Goal: Information Seeking & Learning: Learn about a topic

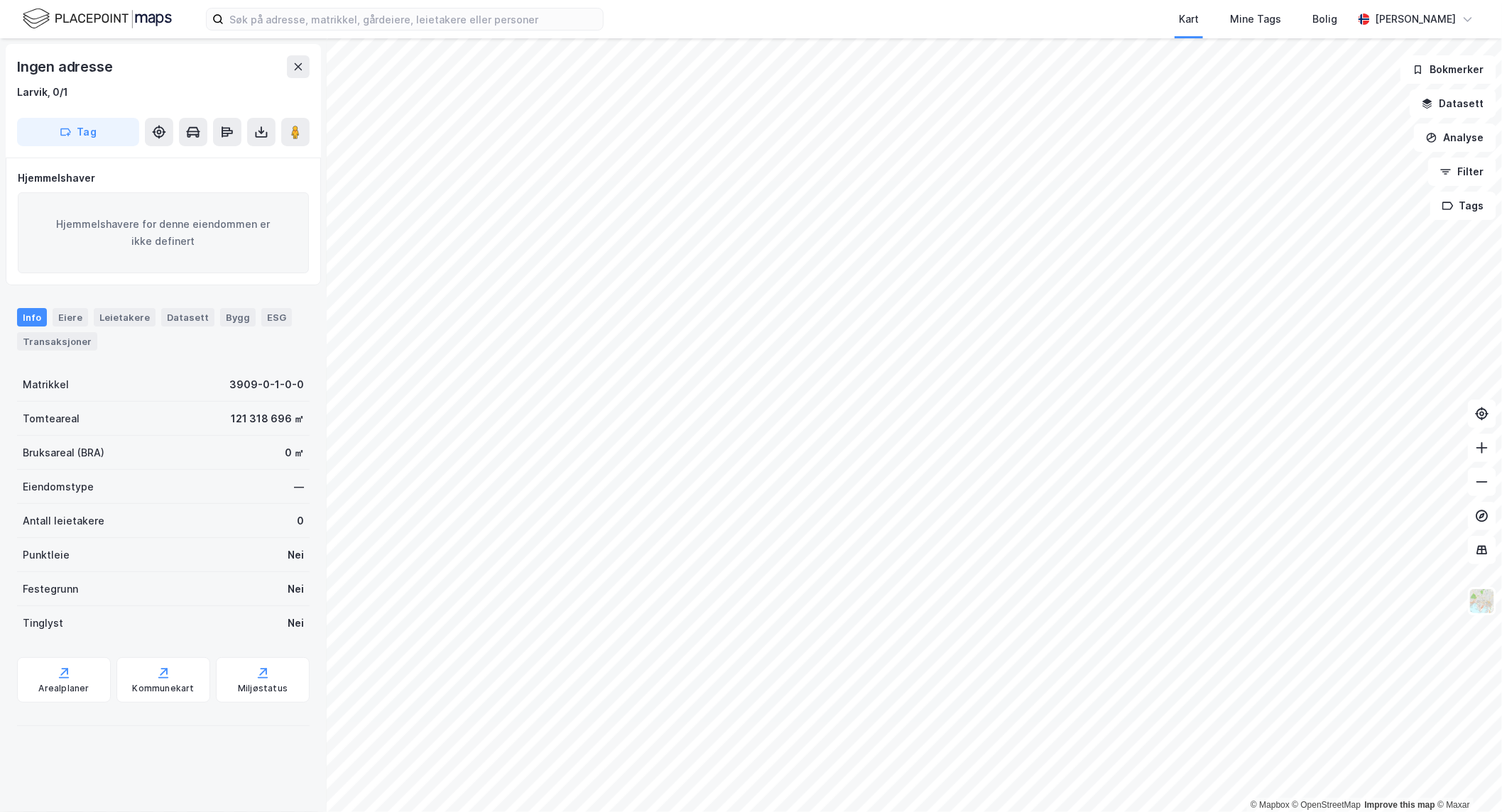
click at [1251, 0] on html "Kart Mine Tags Bolig [PERSON_NAME] © Mapbox © OpenStreetMap Improve this map © …" at bounding box center [751, 406] width 1502 height 812
click at [1501, 232] on html "Kart Mine Tags Bolig [PERSON_NAME] © Mapbox © OpenStreetMap Improve this map © …" at bounding box center [751, 406] width 1502 height 812
click at [780, 811] on html "Kart Mine Tags Bolig [PERSON_NAME] © Mapbox © OpenStreetMap Improve this map © …" at bounding box center [751, 406] width 1502 height 812
click at [1501, 281] on html "Kart Mine Tags Bolig [PERSON_NAME] © Mapbox © OpenStreetMap Improve this map © …" at bounding box center [751, 406] width 1502 height 812
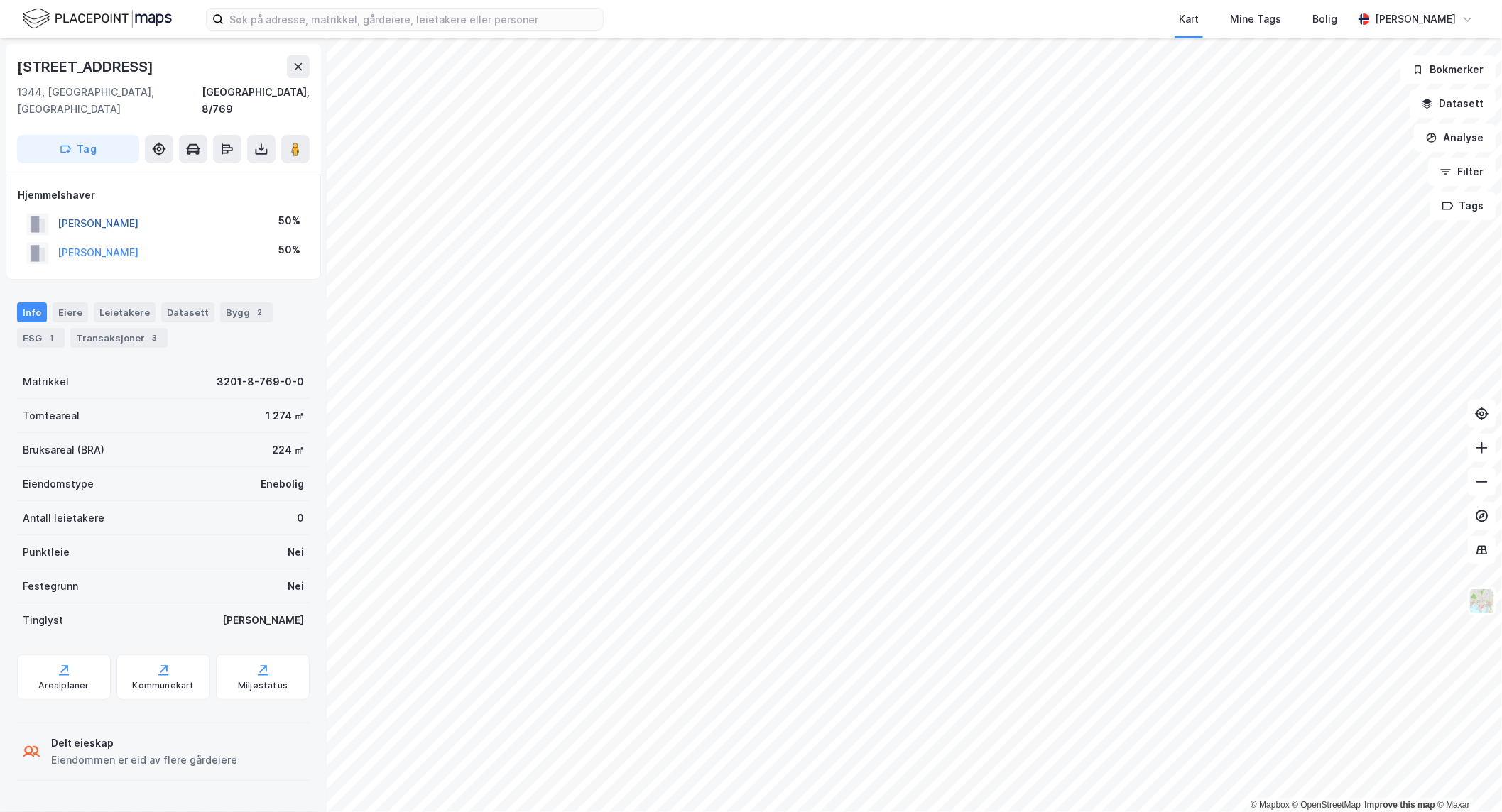
click at [0, 0] on button "[PERSON_NAME]" at bounding box center [0, 0] width 0 height 0
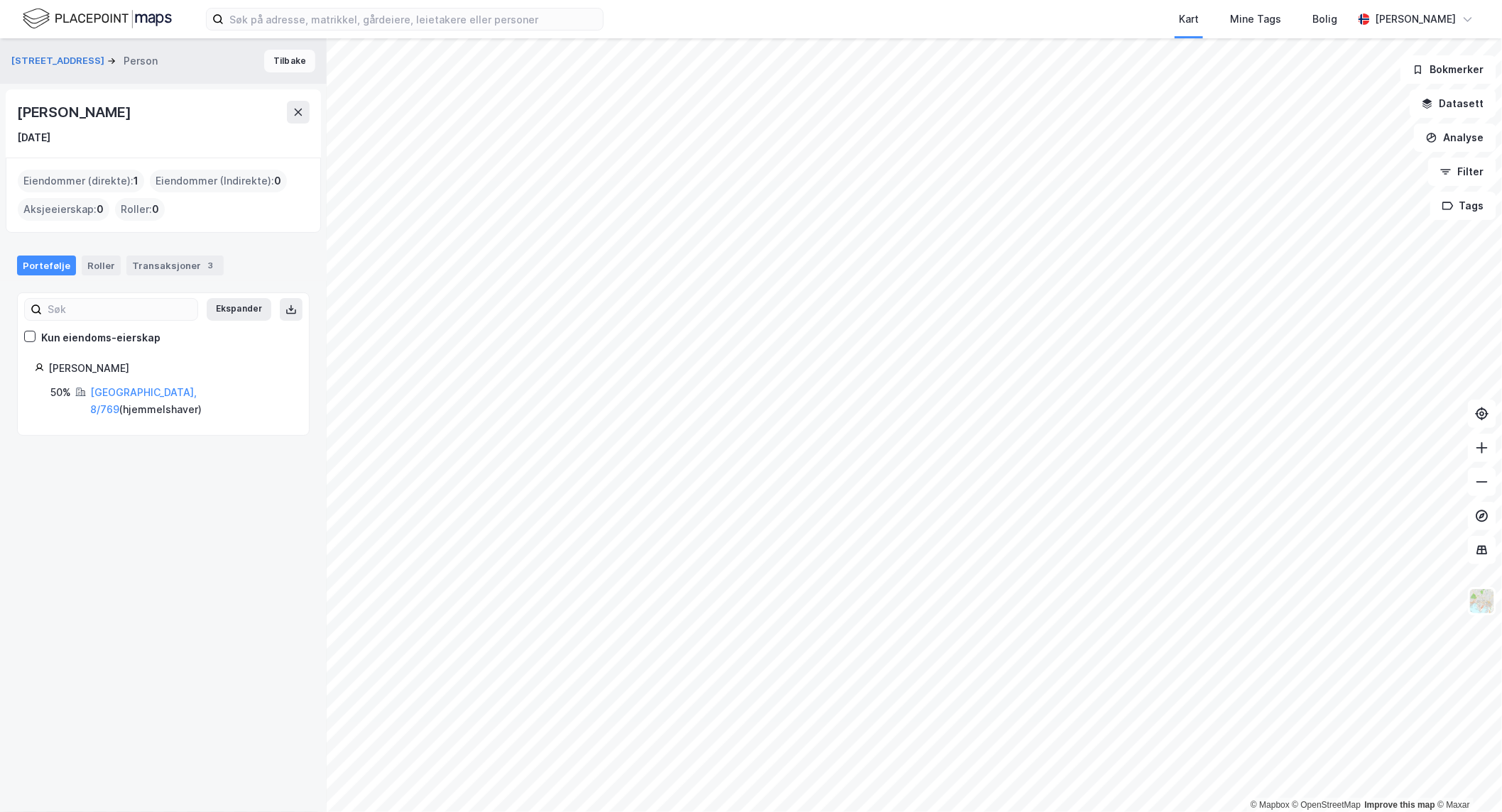
click at [271, 62] on button "Tilbake" at bounding box center [289, 61] width 51 height 23
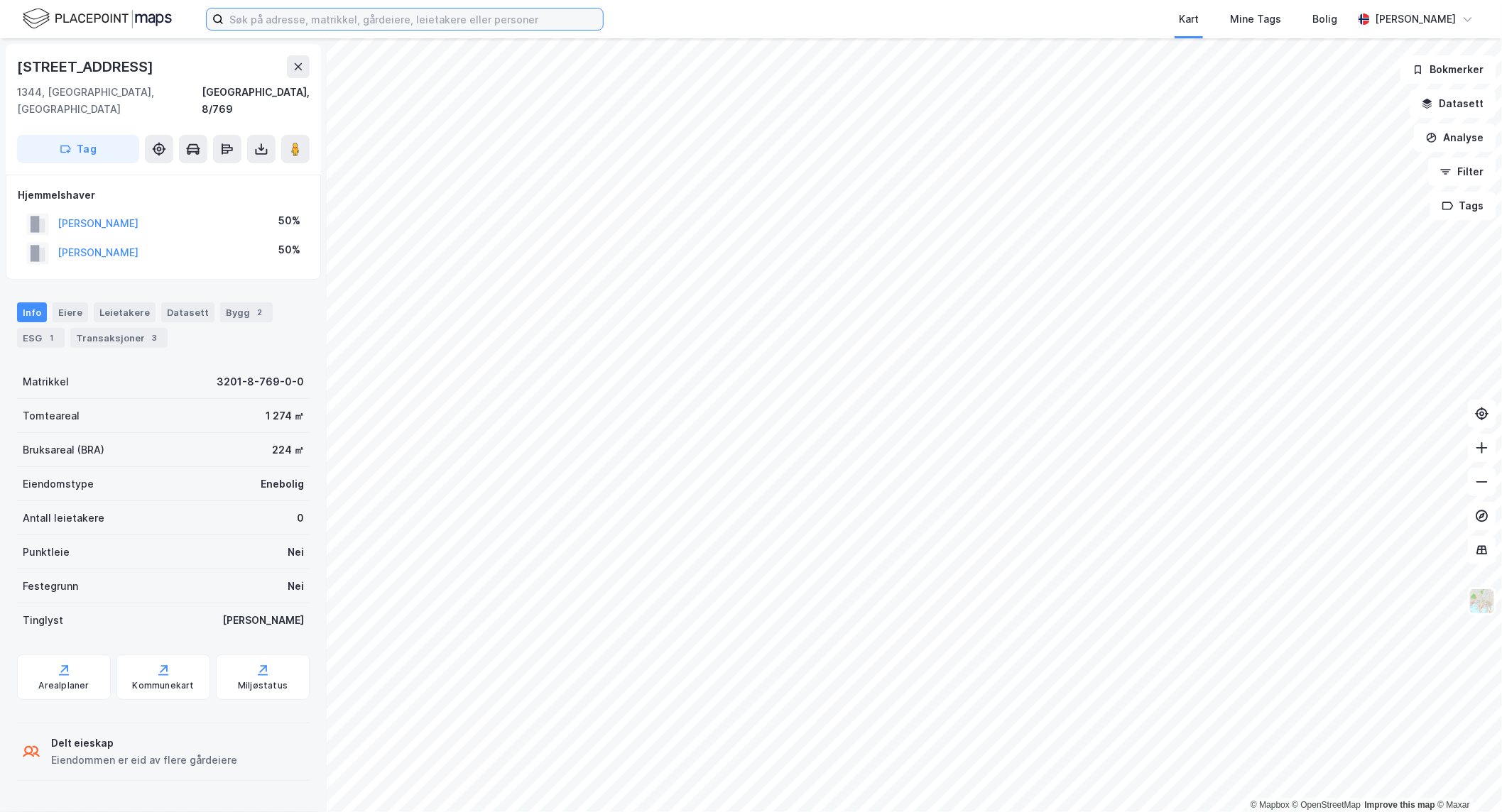
click at [295, 22] on input at bounding box center [414, 19] width 379 height 22
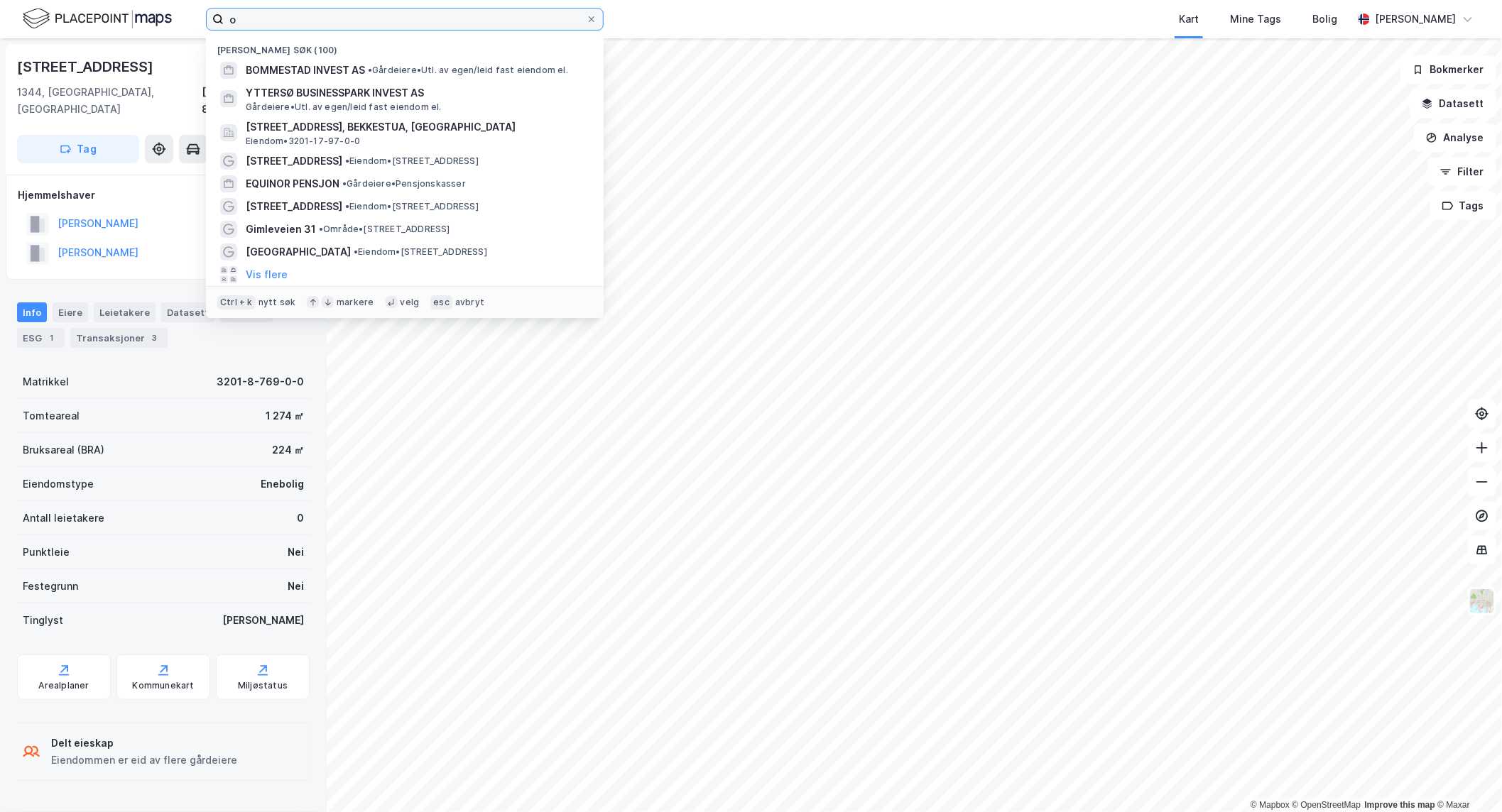
type input "o"
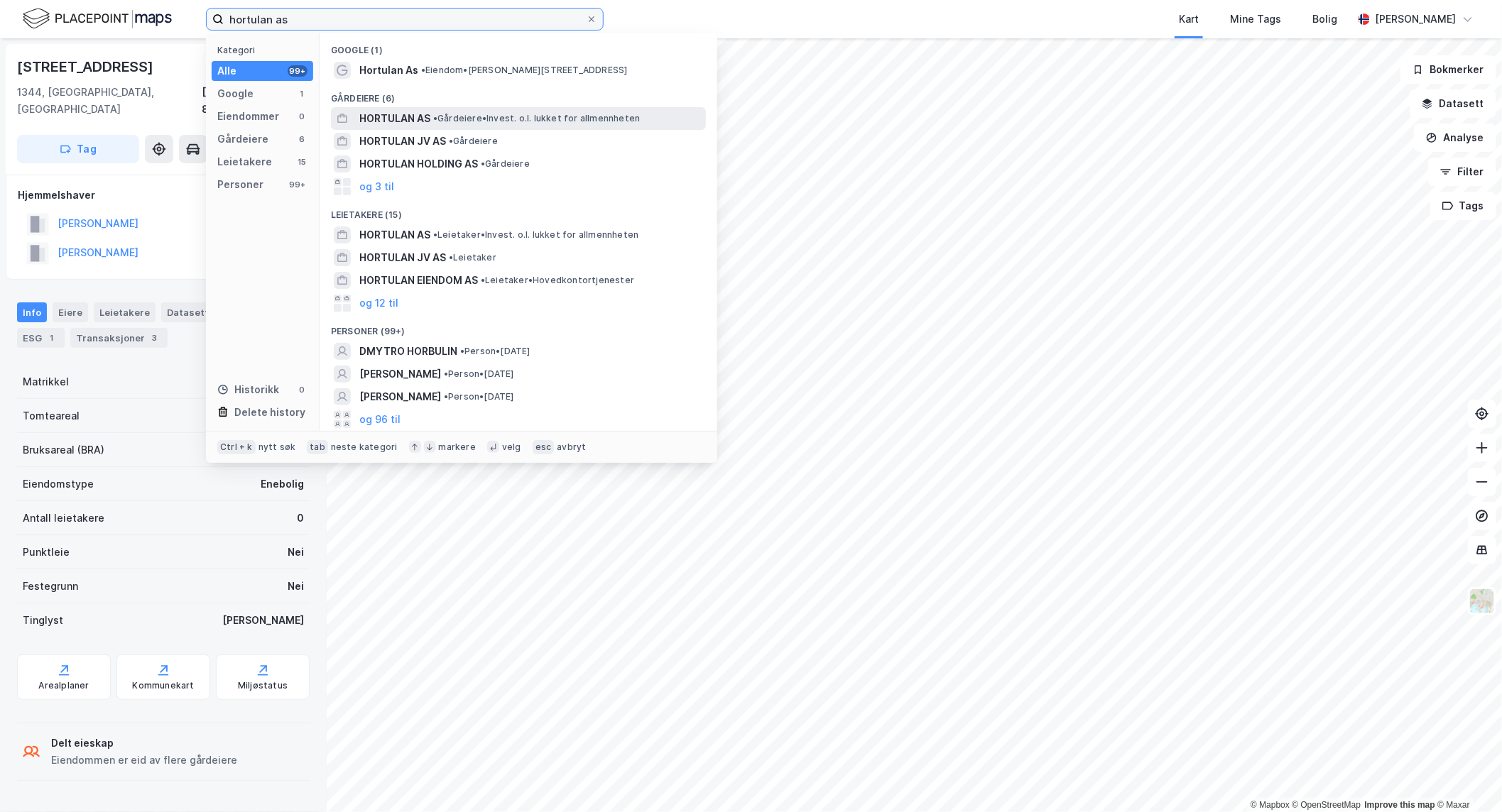
type input "hortulan as"
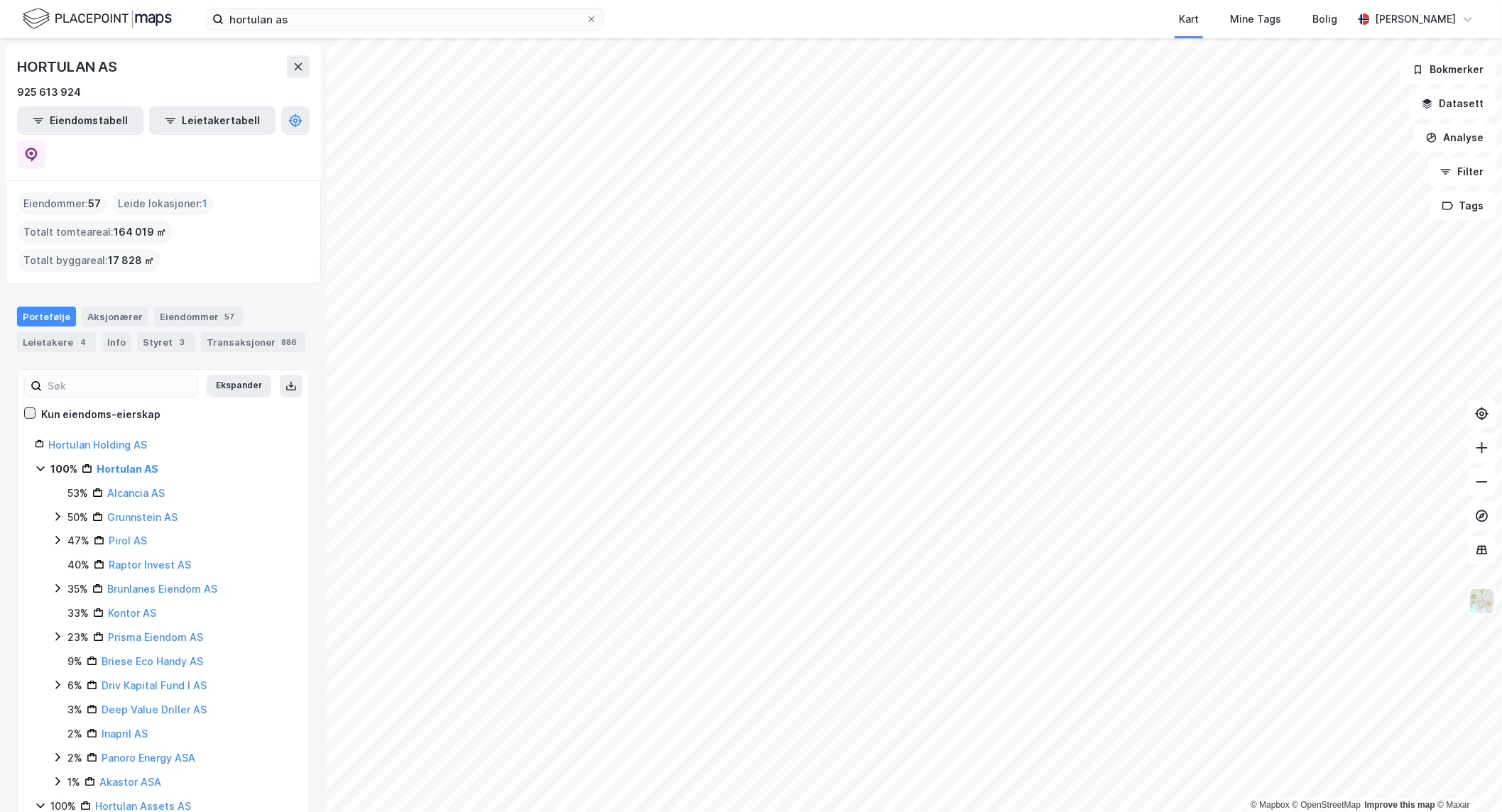
click at [29, 409] on icon at bounding box center [30, 414] width 10 height 10
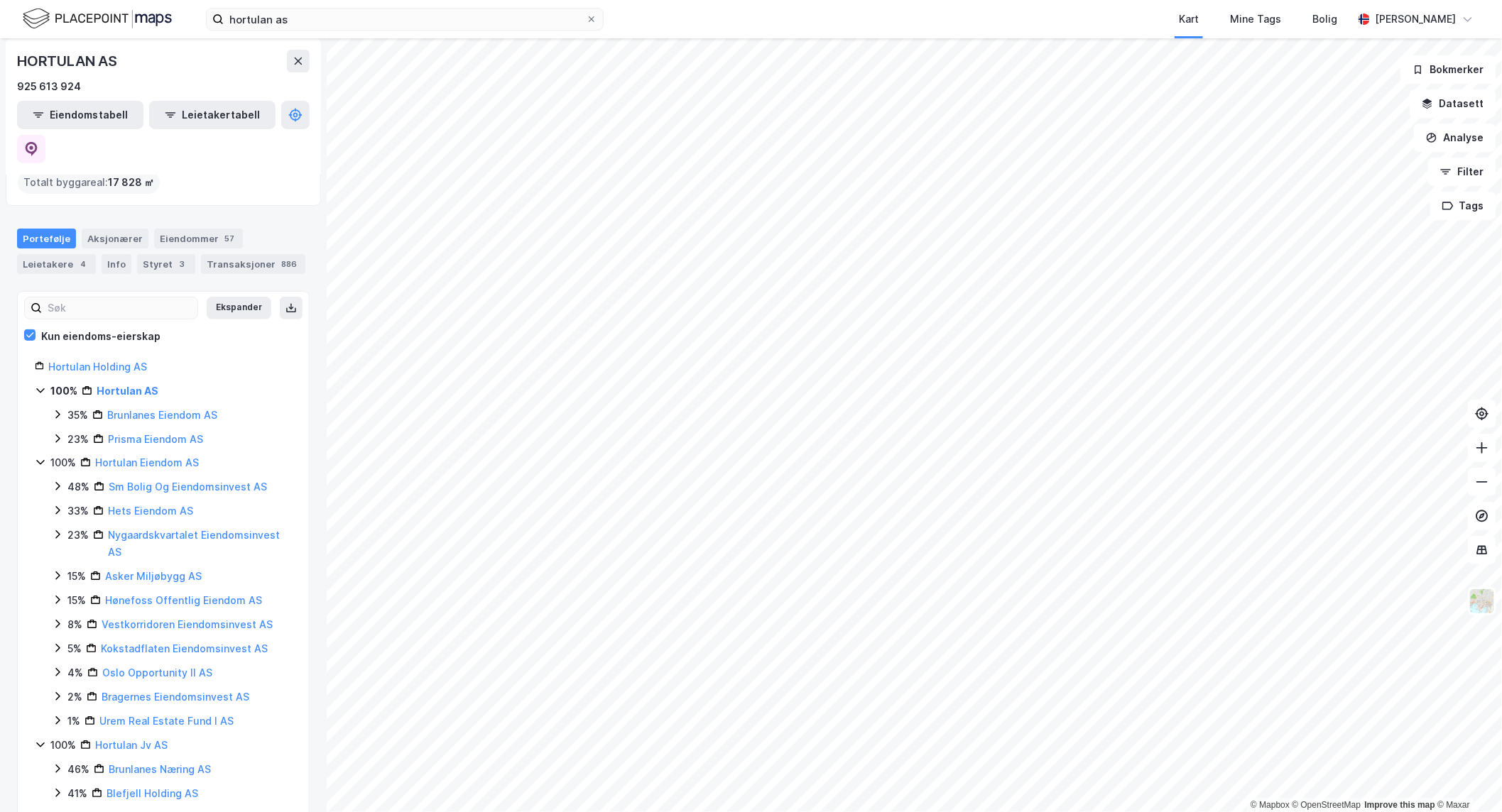
scroll to position [93, 0]
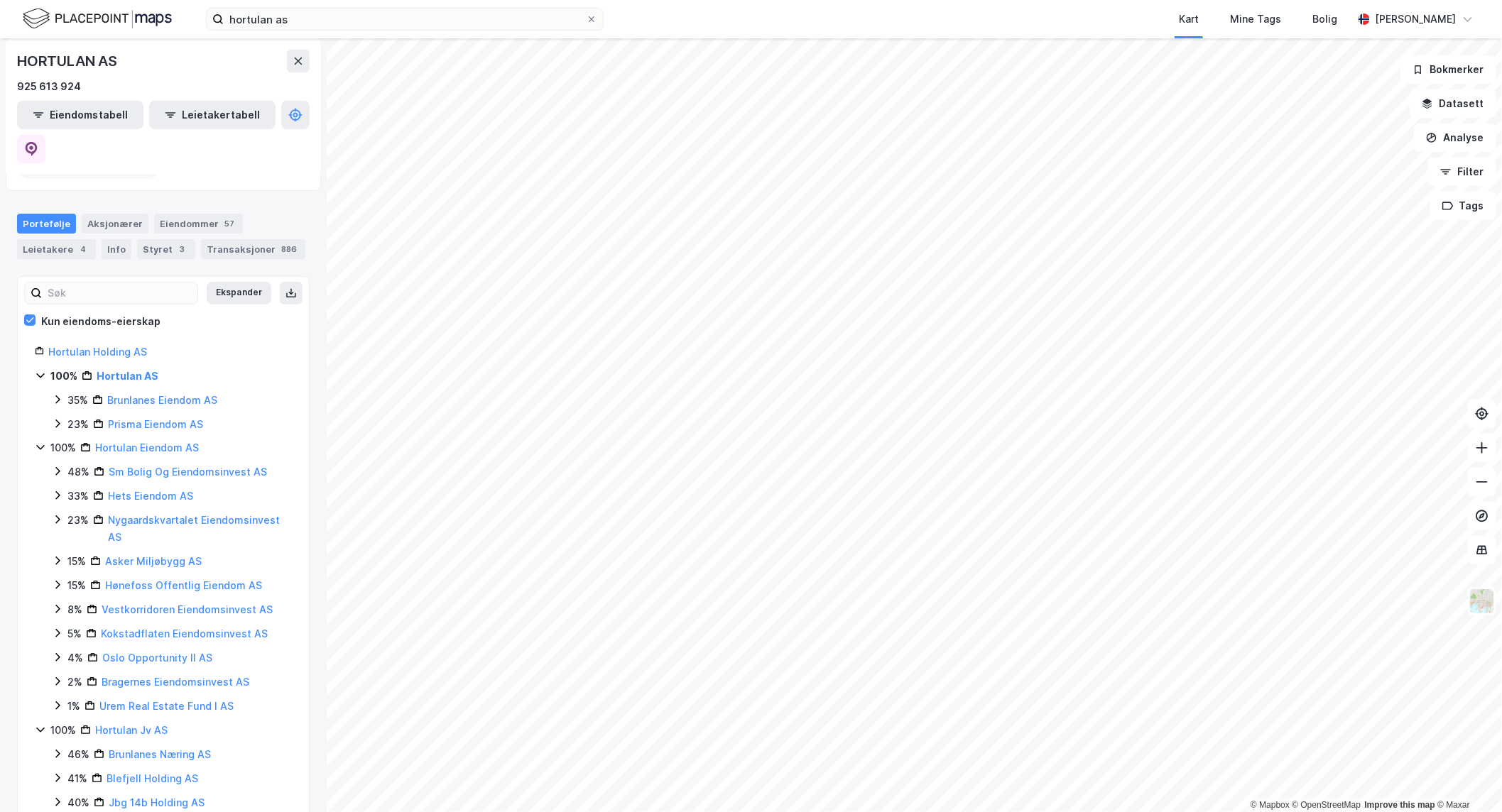
click at [60, 555] on icon at bounding box center [57, 561] width 11 height 11
click at [57, 555] on icon at bounding box center [57, 561] width 11 height 11
click at [166, 514] on link "Nygaardskvartalet Eiendomsinvest AS" at bounding box center [193, 528] width 172 height 29
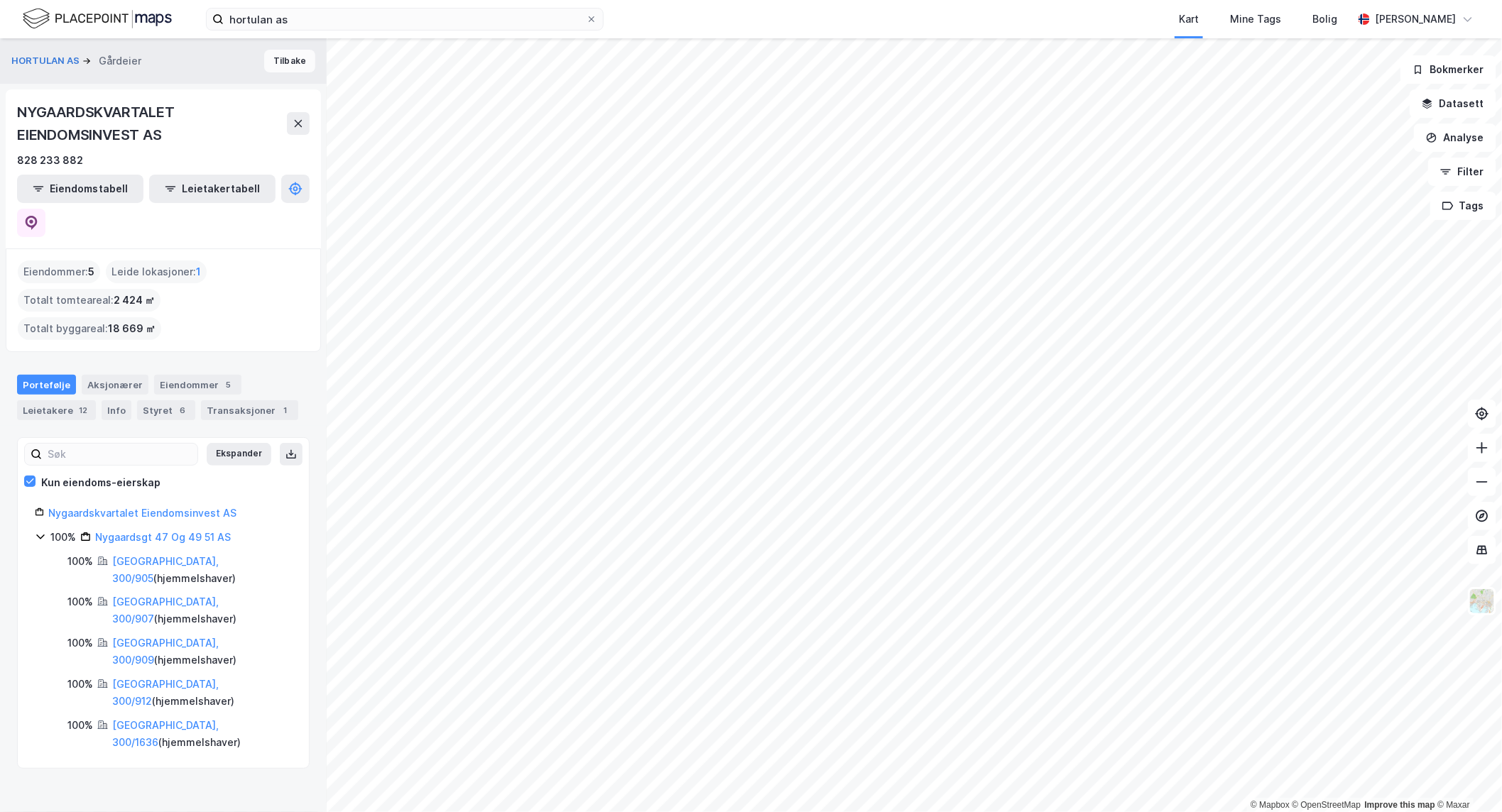
click at [288, 61] on button "Tilbake" at bounding box center [289, 61] width 51 height 23
